Goal: Check status

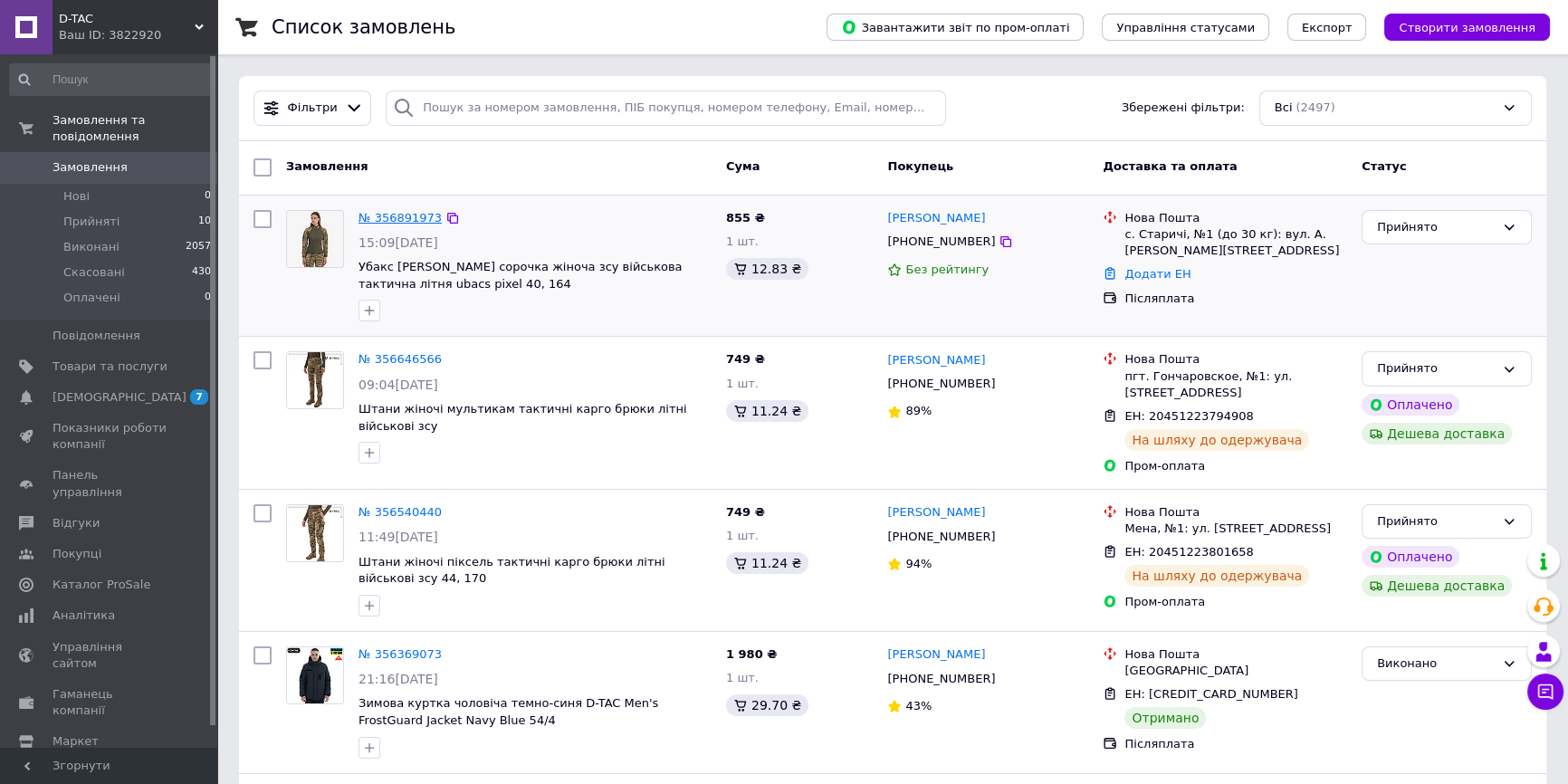
click at [381, 214] on link "№ 356891973" at bounding box center [401, 218] width 84 height 14
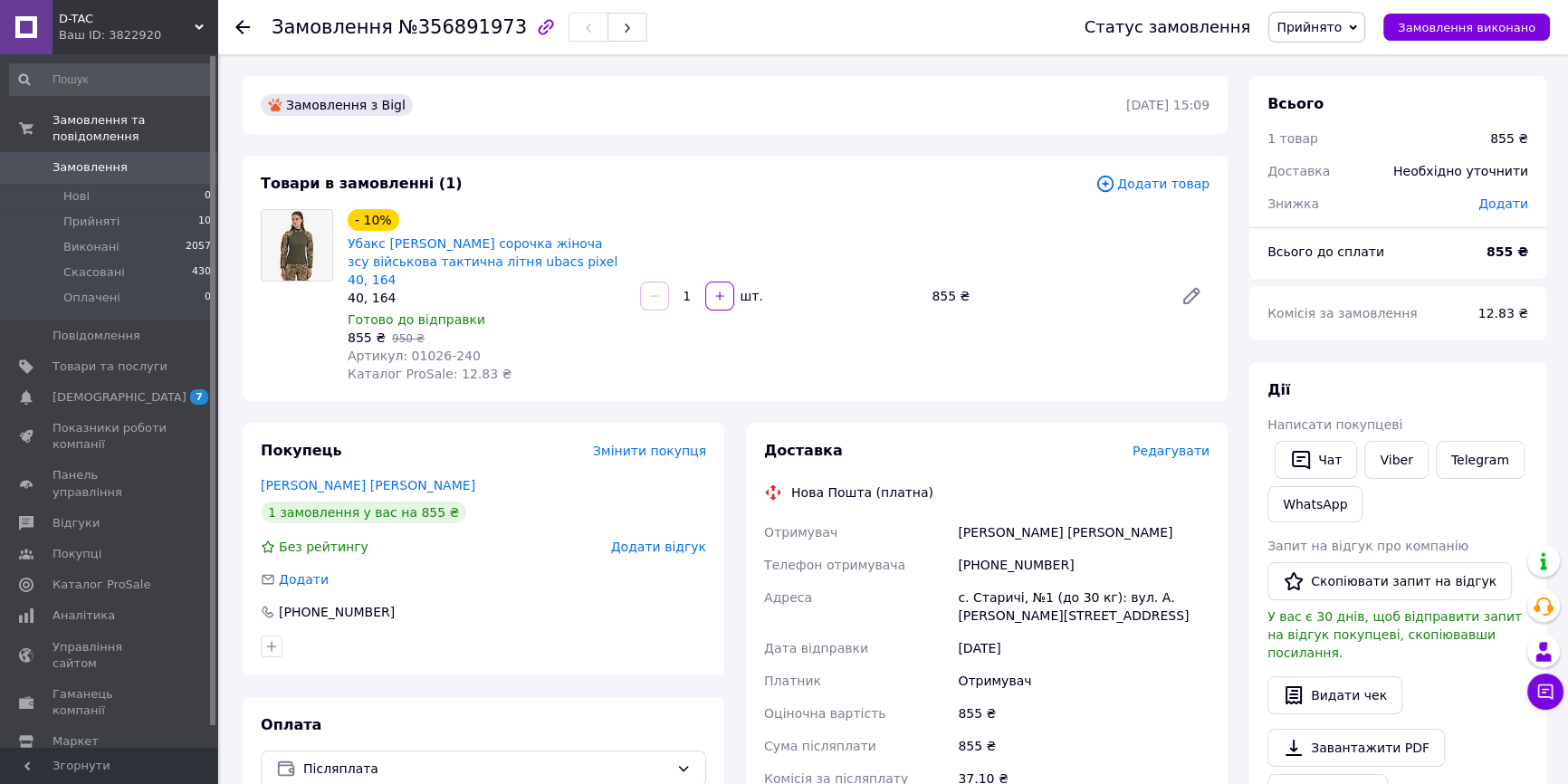
click at [243, 22] on icon at bounding box center [242, 26] width 15 height 15
